Goal: Task Accomplishment & Management: Use online tool/utility

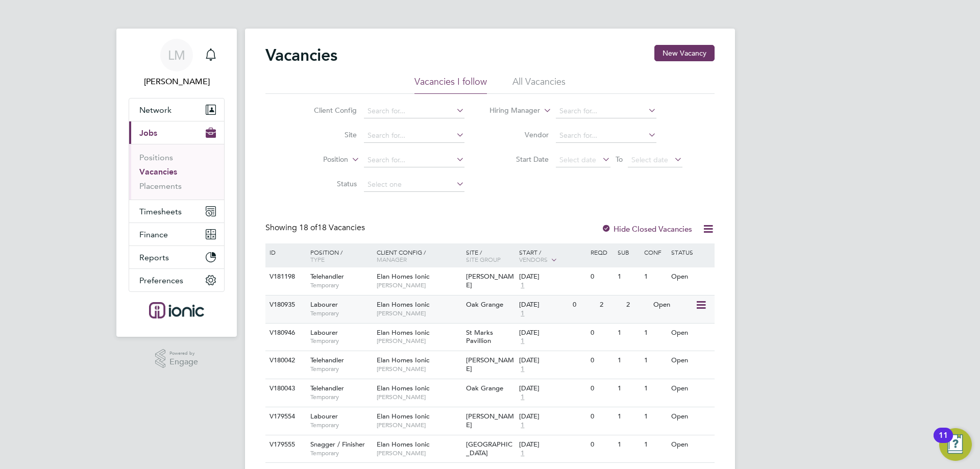
scroll to position [51, 0]
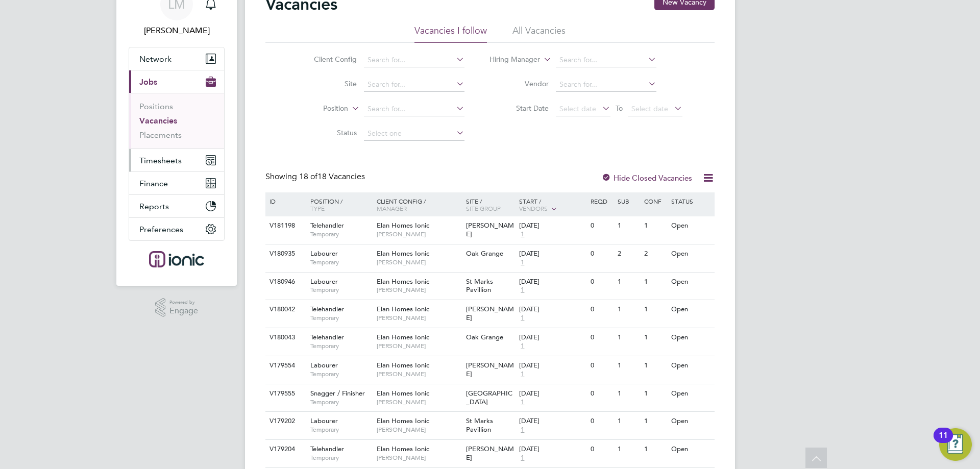
click at [142, 157] on span "Timesheets" at bounding box center [160, 161] width 42 height 10
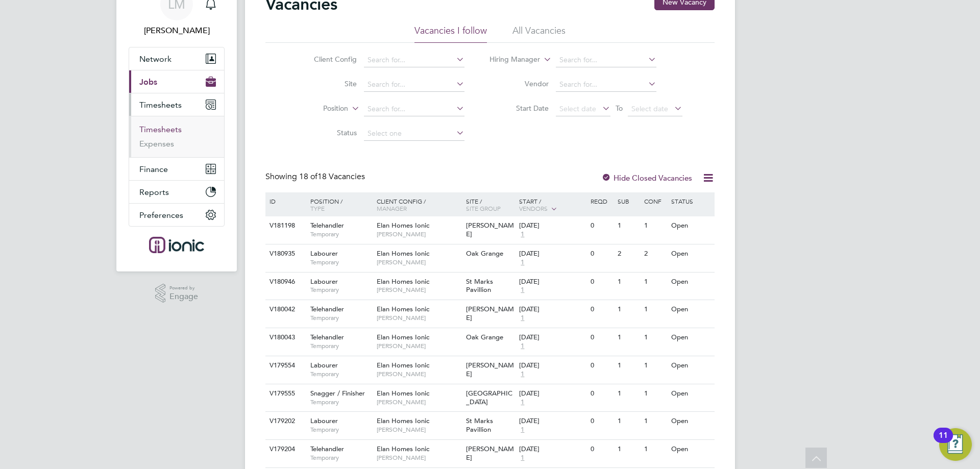
click at [160, 130] on link "Timesheets" at bounding box center [160, 129] width 42 height 10
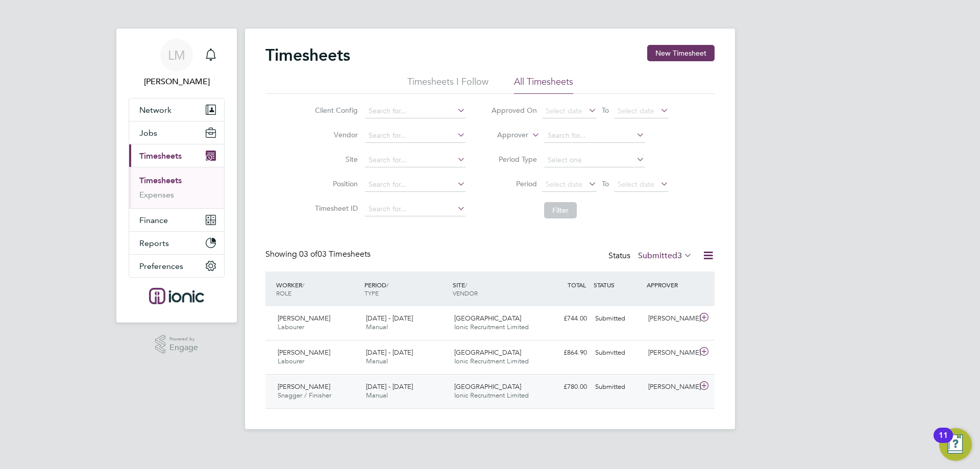
click at [533, 398] on div "Tower Gardens Ionic Recruitment Limited" at bounding box center [494, 392] width 88 height 26
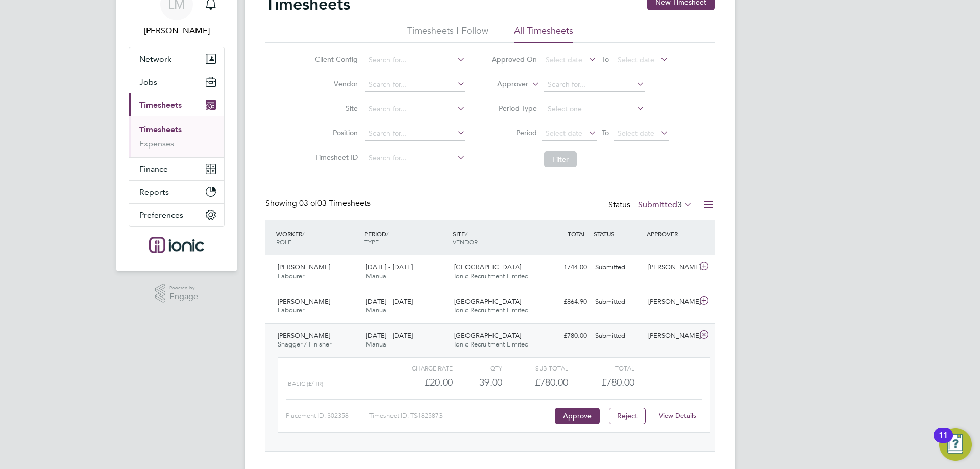
scroll to position [70, 0]
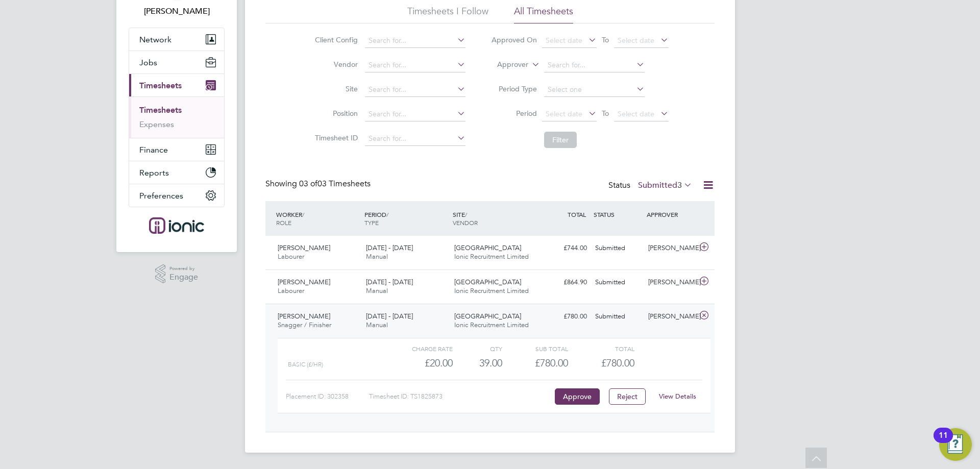
click at [670, 397] on link "View Details" at bounding box center [677, 396] width 37 height 9
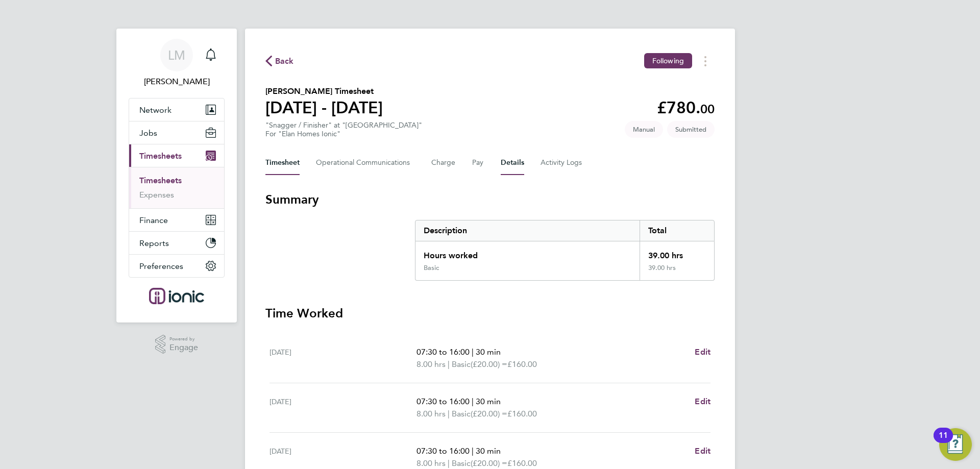
click at [514, 165] on button "Details" at bounding box center [511, 162] width 23 height 24
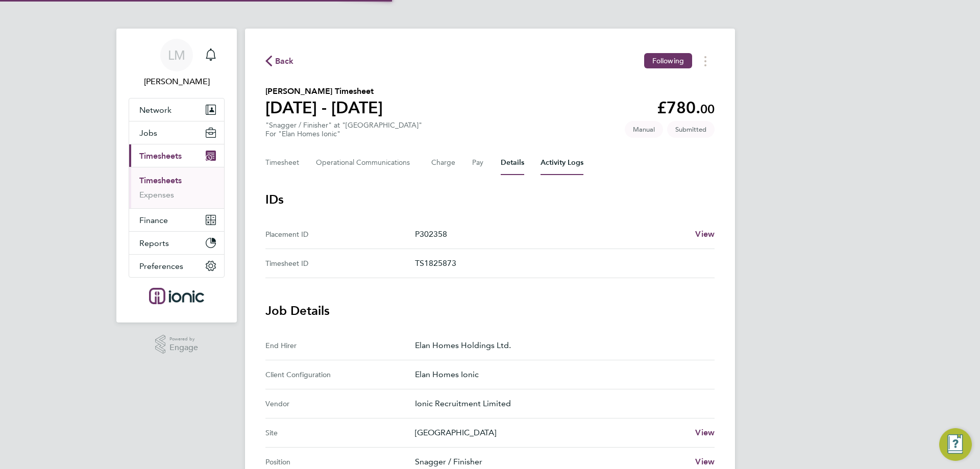
click at [548, 160] on Logs-tab "Activity Logs" at bounding box center [561, 162] width 43 height 24
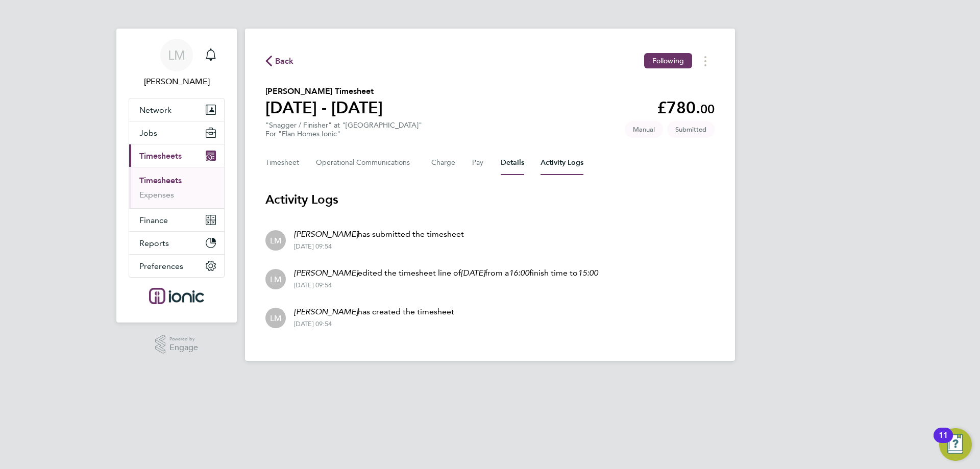
click at [513, 162] on button "Details" at bounding box center [511, 162] width 23 height 24
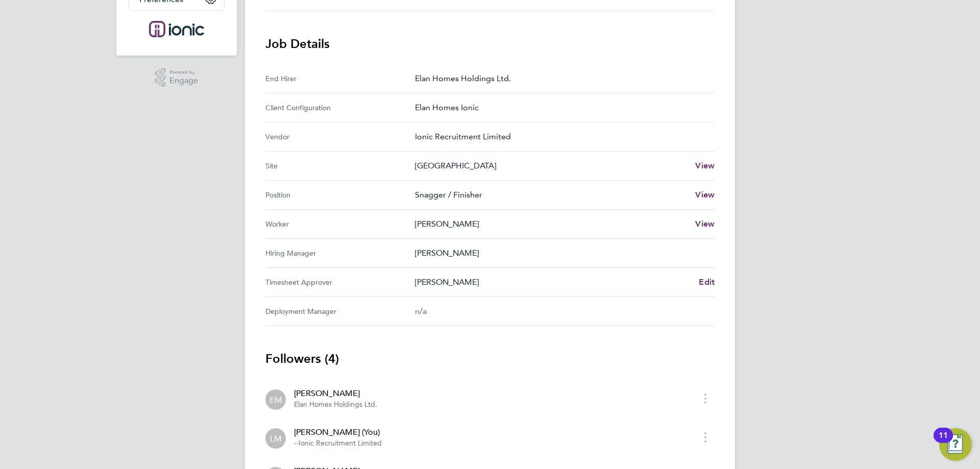
scroll to position [401, 0]
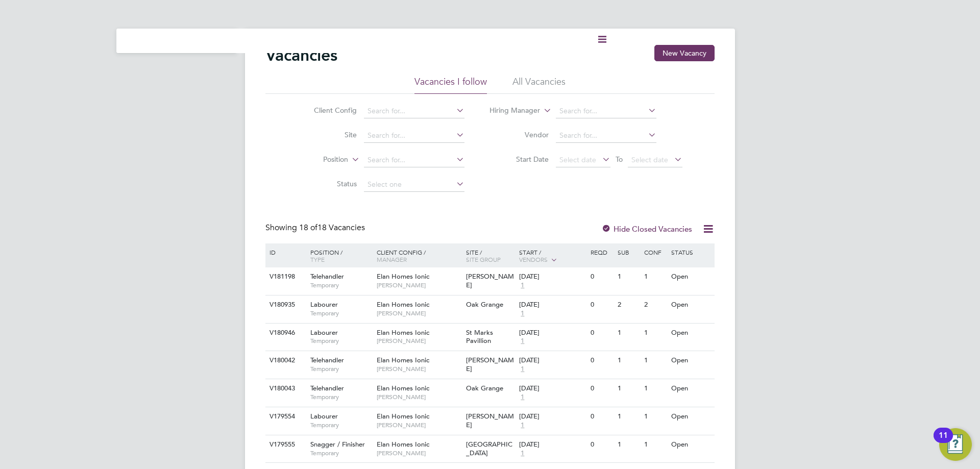
click at [178, 140] on div "Current page: Vacancies New Vacancy Vacancies I follow All Vacancies Client Con…" at bounding box center [490, 403] width 980 height 807
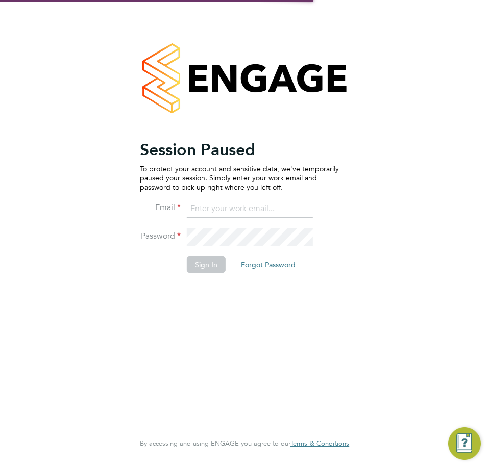
type input "[PERSON_NAME][EMAIL_ADDRESS][DOMAIN_NAME]"
